Goal: Find specific page/section: Find specific page/section

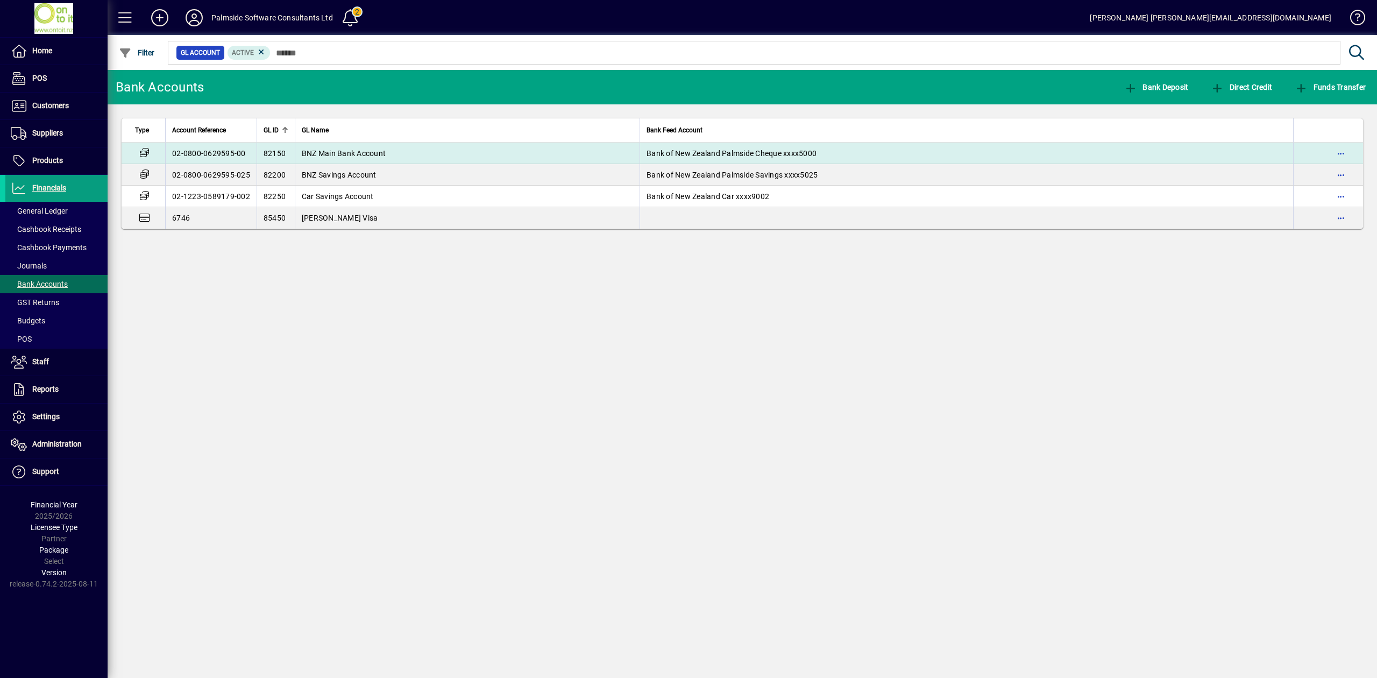
click at [692, 150] on span "Bank of New Zealand Palmside Cheque xxxx5000" at bounding box center [732, 153] width 170 height 9
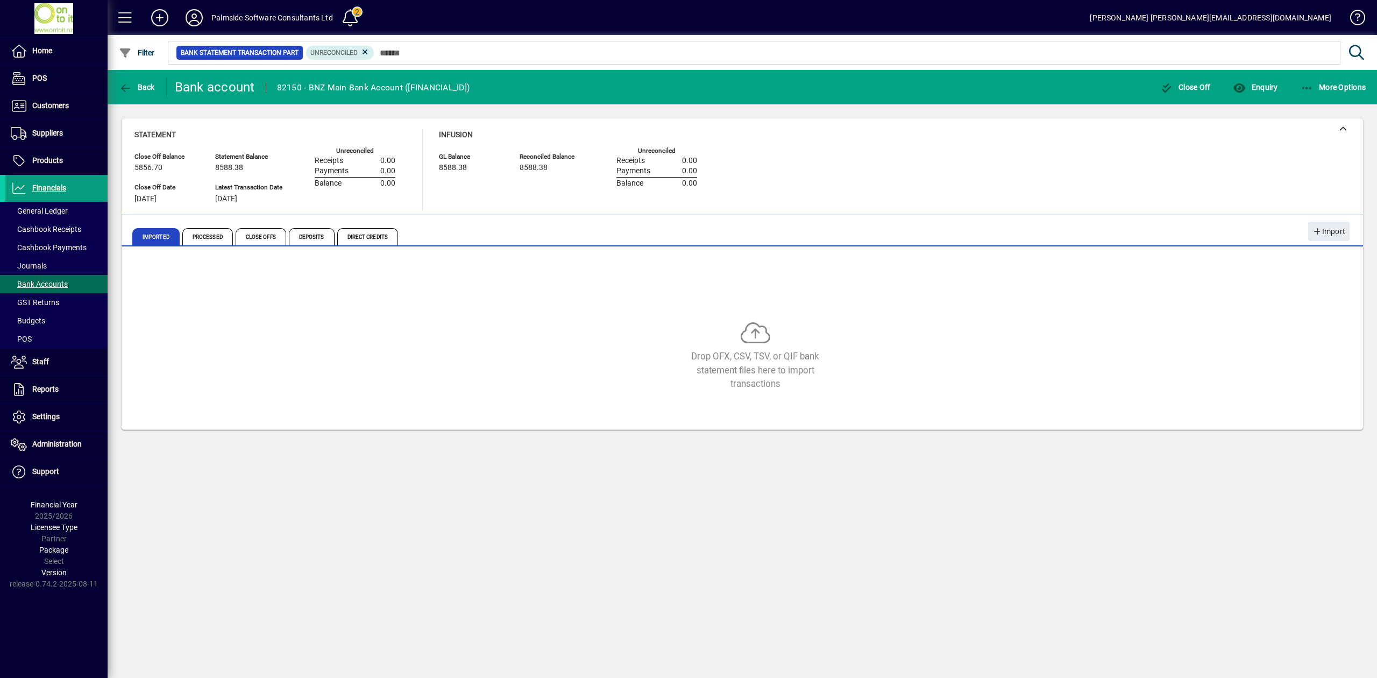
click at [194, 22] on icon at bounding box center [194, 17] width 22 height 17
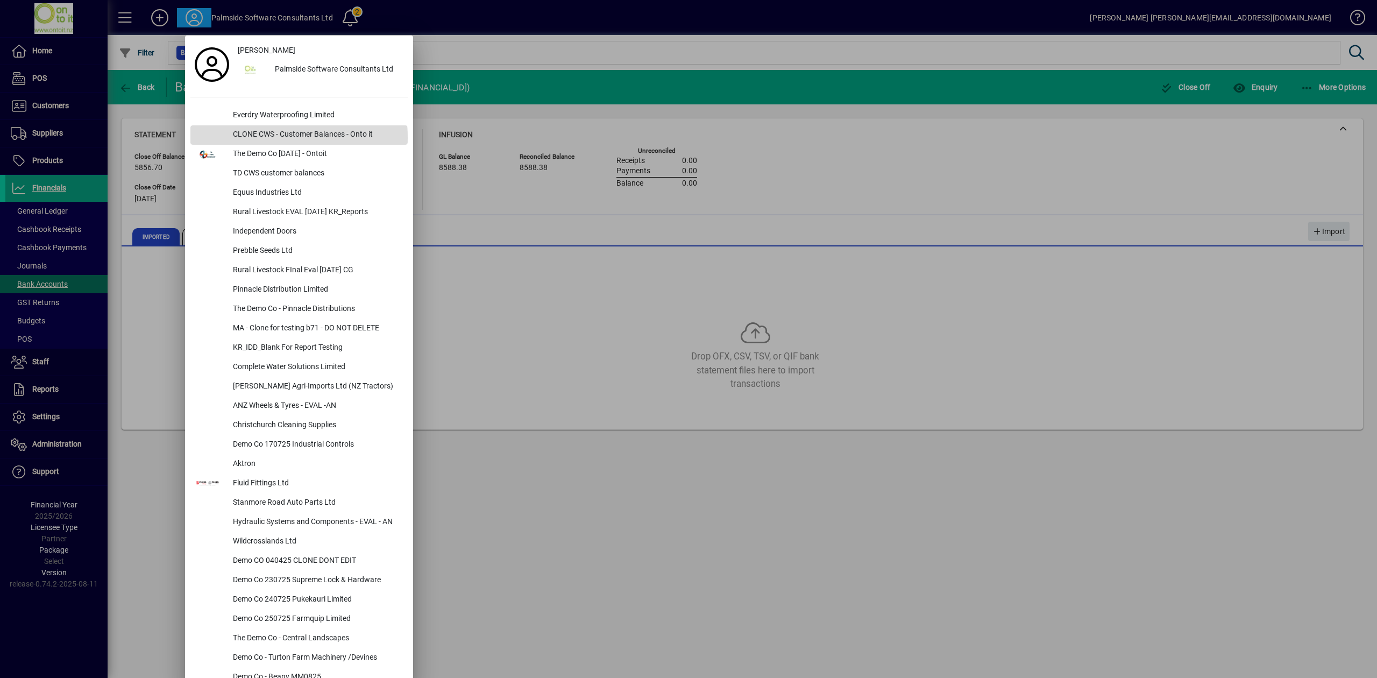
click at [285, 138] on div "CLONE CWS - Customer Balances - Onto it" at bounding box center [315, 134] width 183 height 19
